Goal: Task Accomplishment & Management: Use online tool/utility

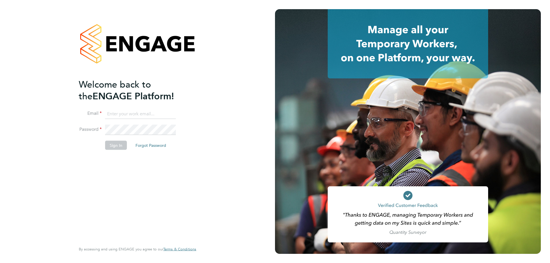
type input "Shelby.miller@uk.g4s.com"
click at [151, 168] on div "Welcome back to the ENGAGE Platform! Email Shelby.miller@uk.g4s.com Password Si…" at bounding box center [135, 160] width 112 height 164
click at [120, 147] on button "Sign In" at bounding box center [116, 145] width 22 height 9
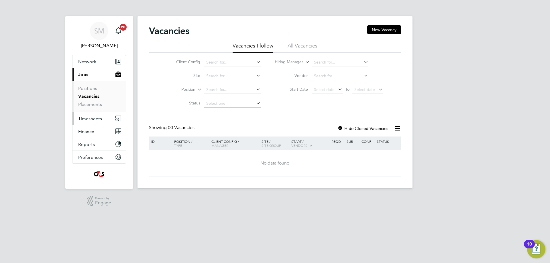
click at [90, 118] on span "Timesheets" at bounding box center [90, 118] width 24 height 5
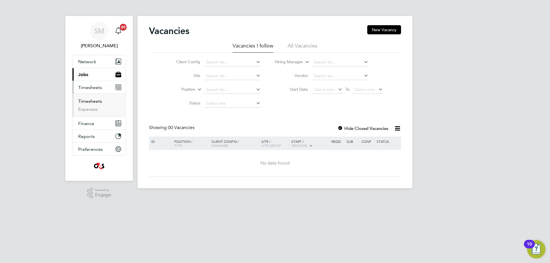
click at [88, 102] on link "Timesheets" at bounding box center [90, 101] width 24 height 5
